Goal: Task Accomplishment & Management: Manage account settings

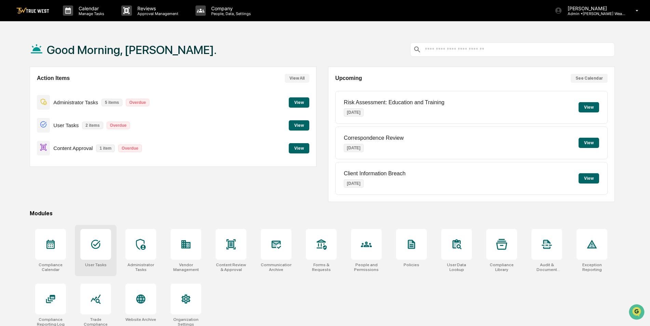
click at [95, 248] on icon at bounding box center [95, 244] width 11 height 11
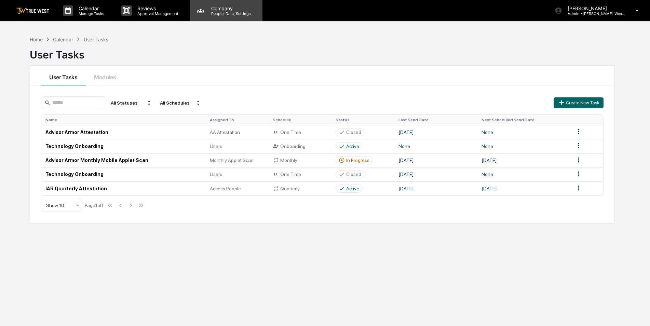
click at [217, 9] on p "Company" at bounding box center [230, 8] width 49 height 6
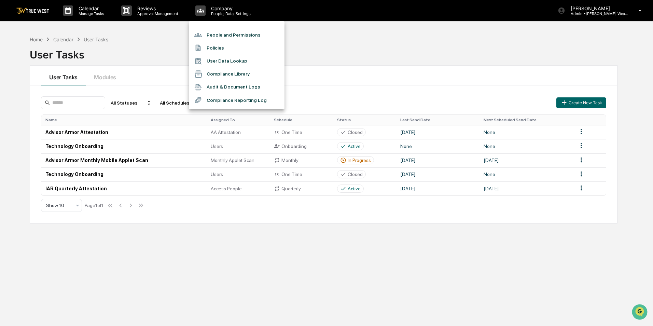
click at [217, 32] on li "People and Permissions" at bounding box center [237, 34] width 96 height 13
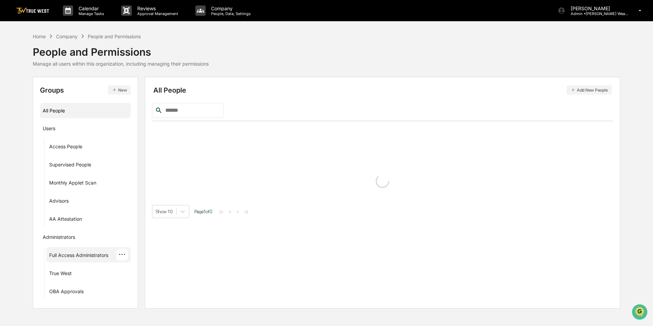
click at [69, 255] on div "Full Access Administrators" at bounding box center [78, 256] width 59 height 8
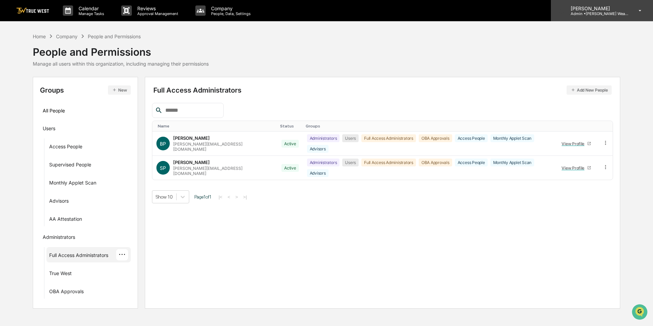
click at [594, 11] on p "Admin • [PERSON_NAME] Wealth" at bounding box center [597, 13] width 64 height 5
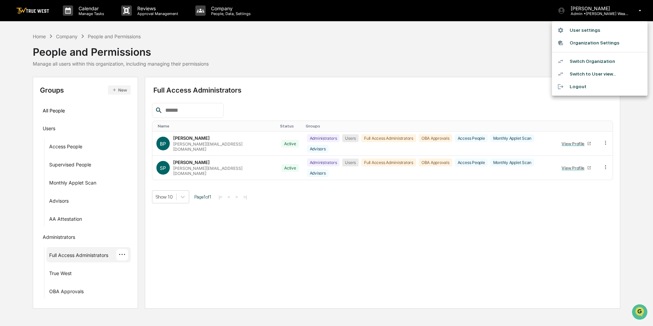
click at [591, 59] on li "Switch Organization" at bounding box center [600, 61] width 96 height 13
